Goal: Understand process/instructions

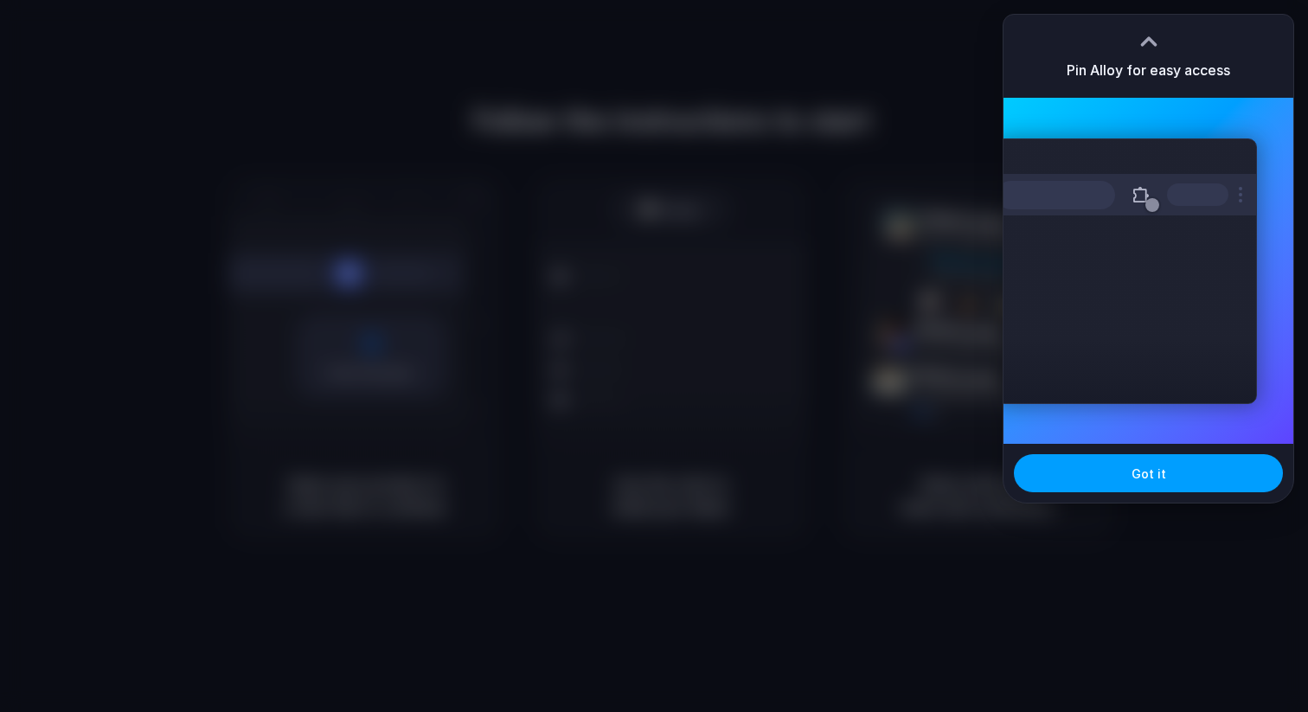
click at [1142, 477] on span "Got it" at bounding box center [1148, 473] width 35 height 18
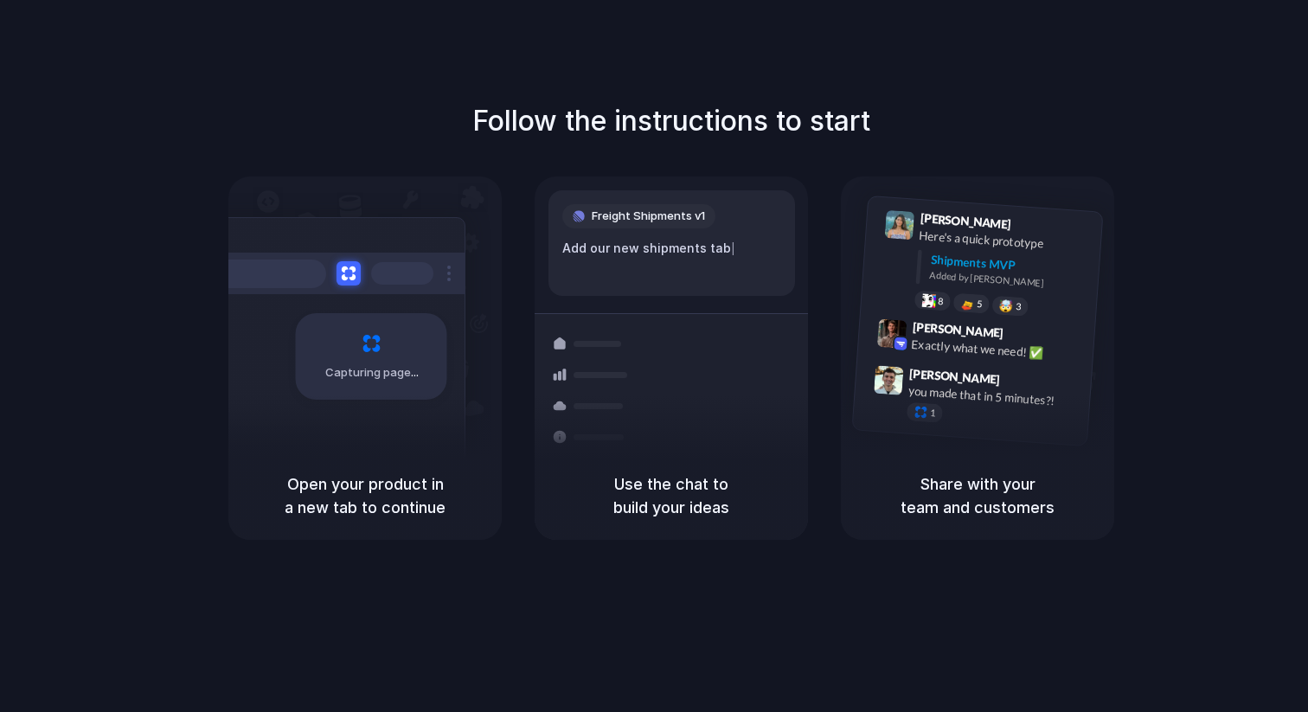
click at [879, 62] on div "Follow the instructions to start Capturing page Open your product in a new tab …" at bounding box center [671, 373] width 1342 height 746
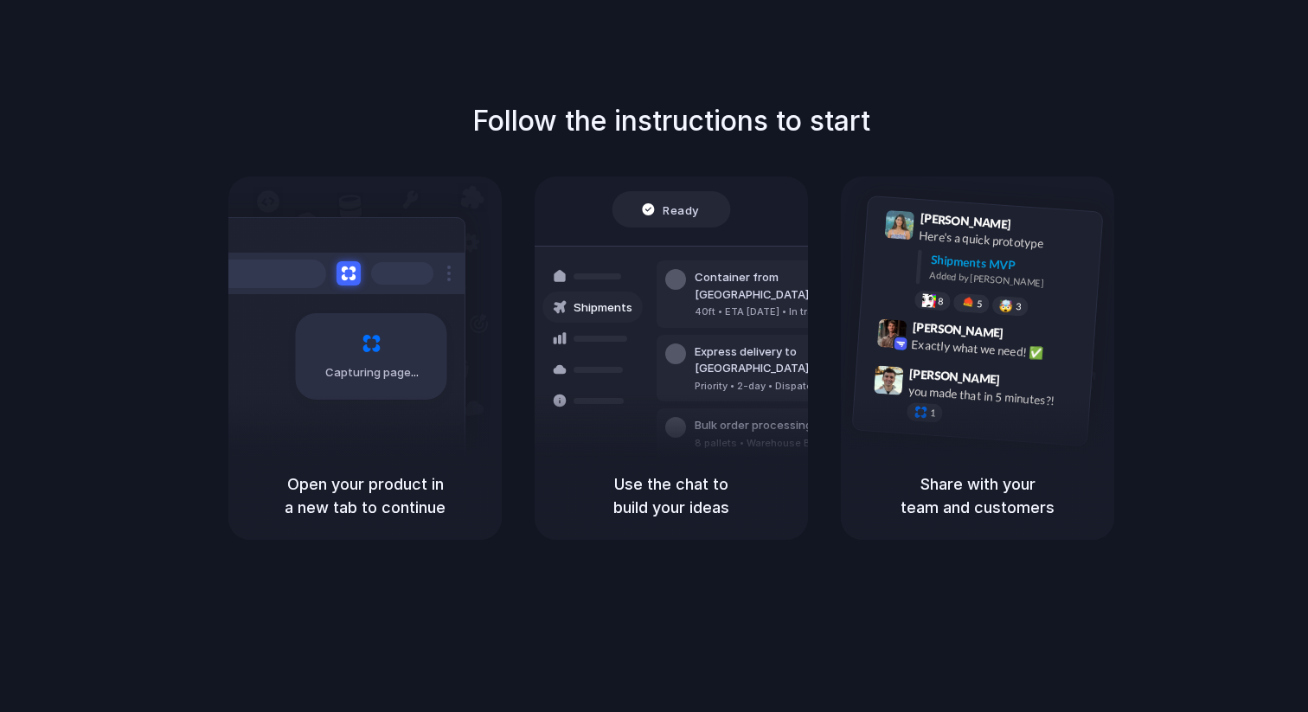
click at [654, 356] on div at bounding box center [654, 356] width 0 height 0
